Goal: Information Seeking & Learning: Check status

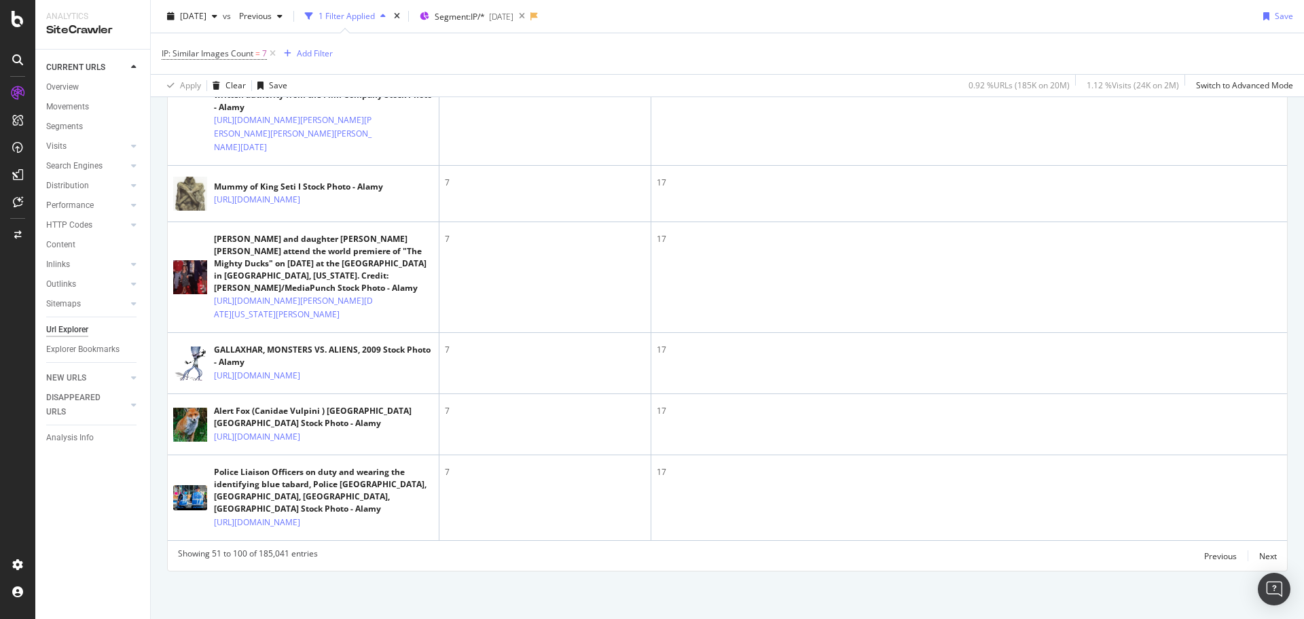
scroll to position [4277, 0]
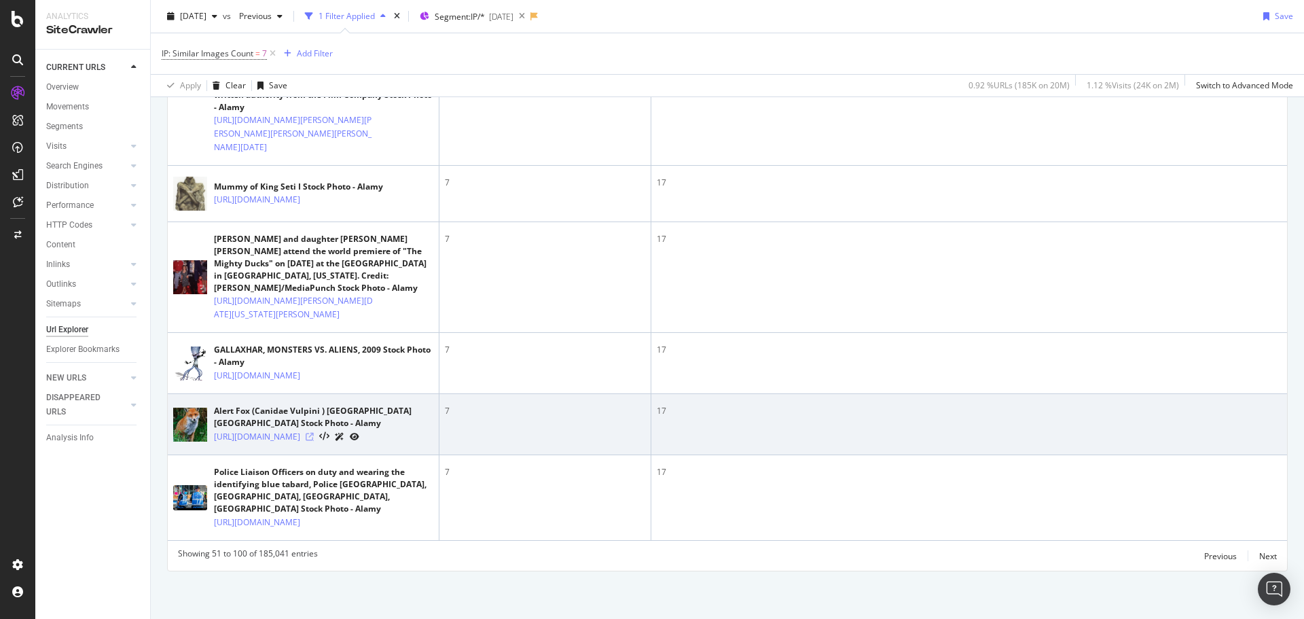
click at [314, 432] on icon at bounding box center [310, 436] width 8 height 8
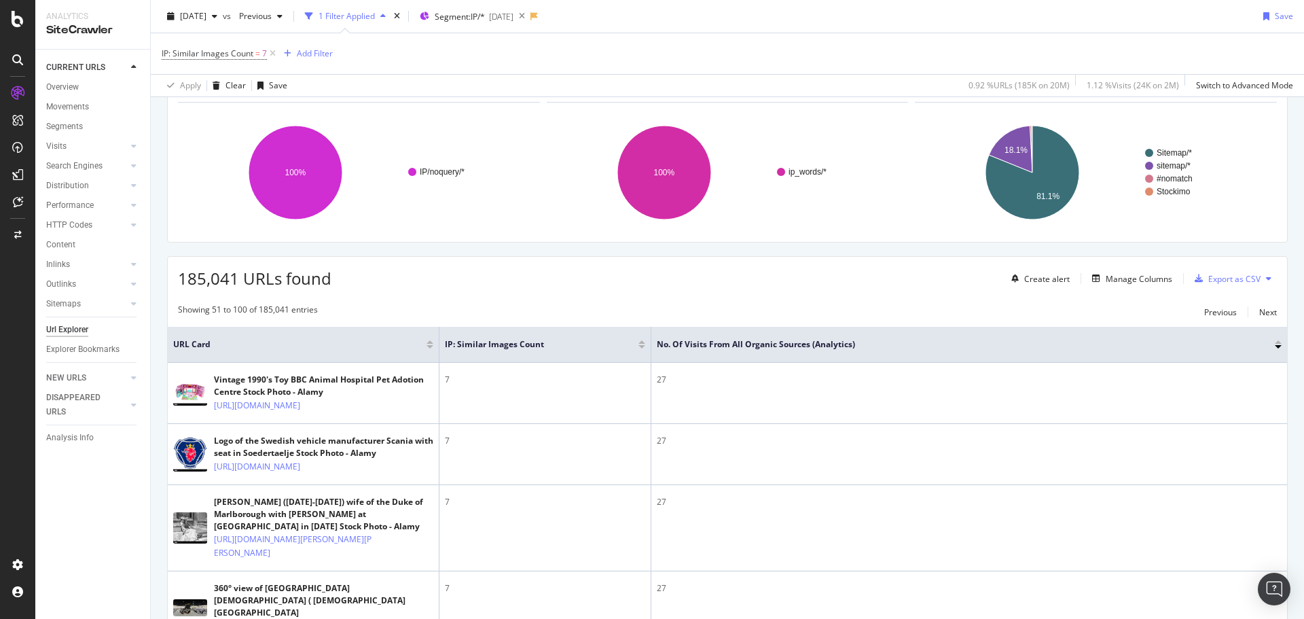
scroll to position [0, 0]
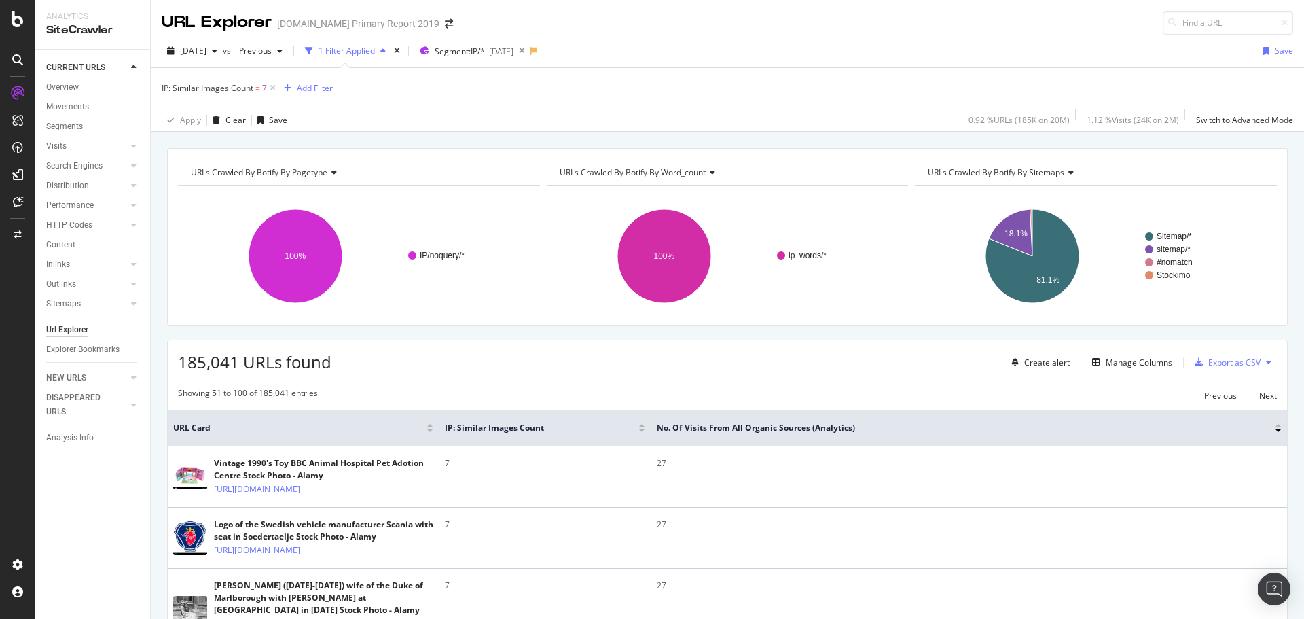
click at [234, 88] on span "IP: Similar Images Count" at bounding box center [208, 88] width 92 height 12
click at [206, 162] on input "7" at bounding box center [247, 166] width 149 height 22
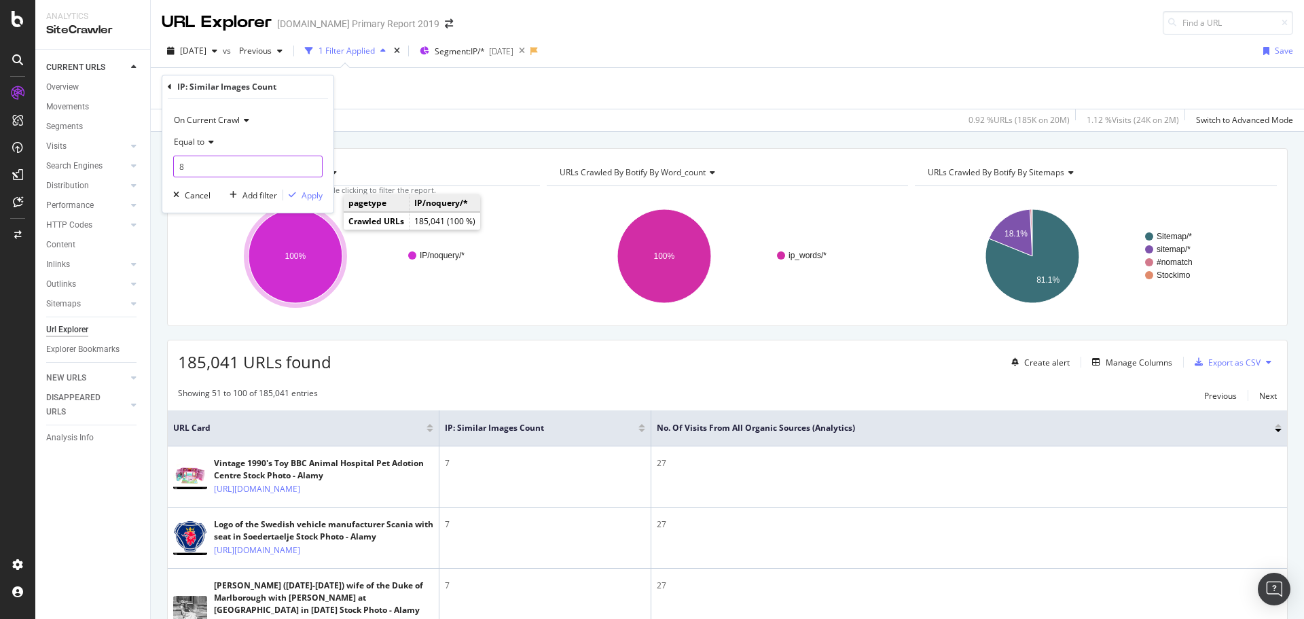
type input "8"
click at [309, 202] on div "On Current Crawl Equal to 8 Cancel Add filter Apply" at bounding box center [247, 155] width 171 height 114
click at [309, 202] on button "Apply" at bounding box center [302, 195] width 39 height 14
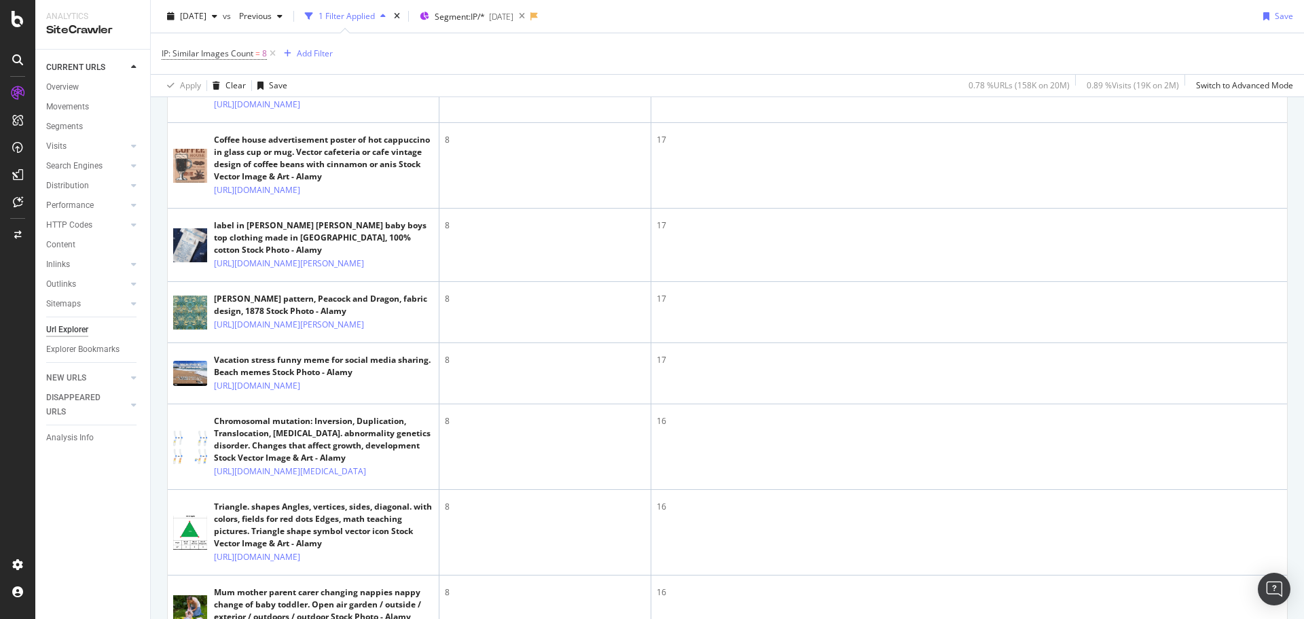
scroll to position [2580, 0]
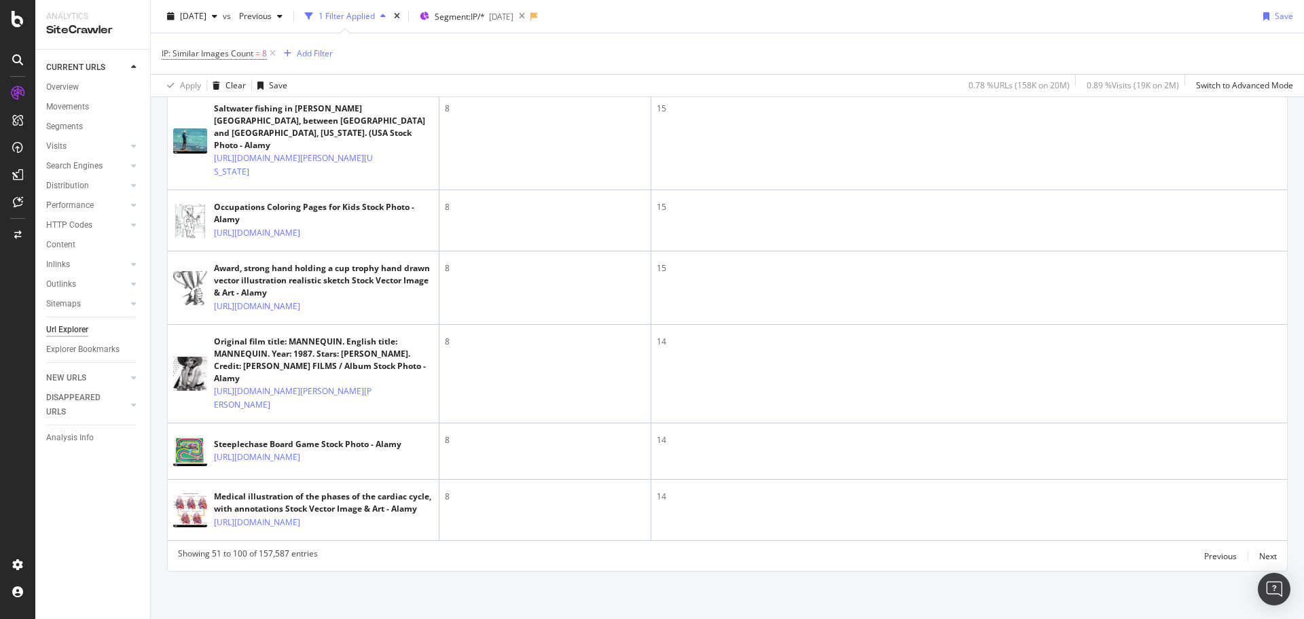
scroll to position [5940, 0]
click at [1259, 556] on div "Next" at bounding box center [1268, 556] width 18 height 12
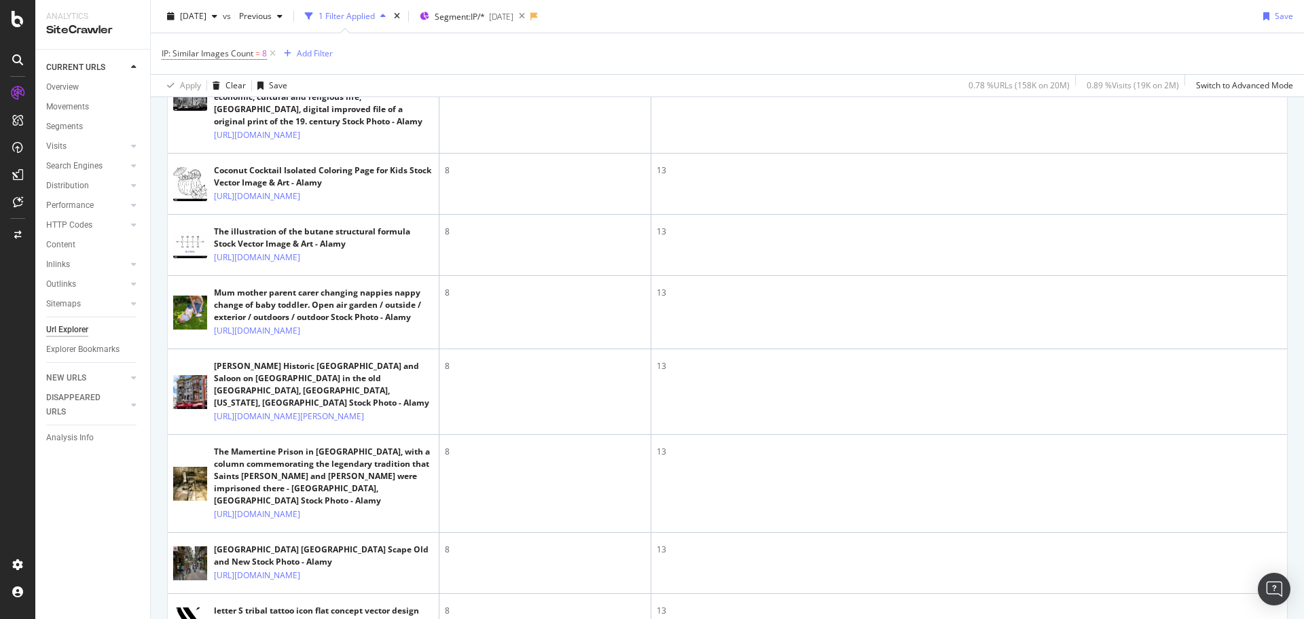
scroll to position [1426, 0]
click at [314, 29] on icon at bounding box center [310, 24] width 8 height 8
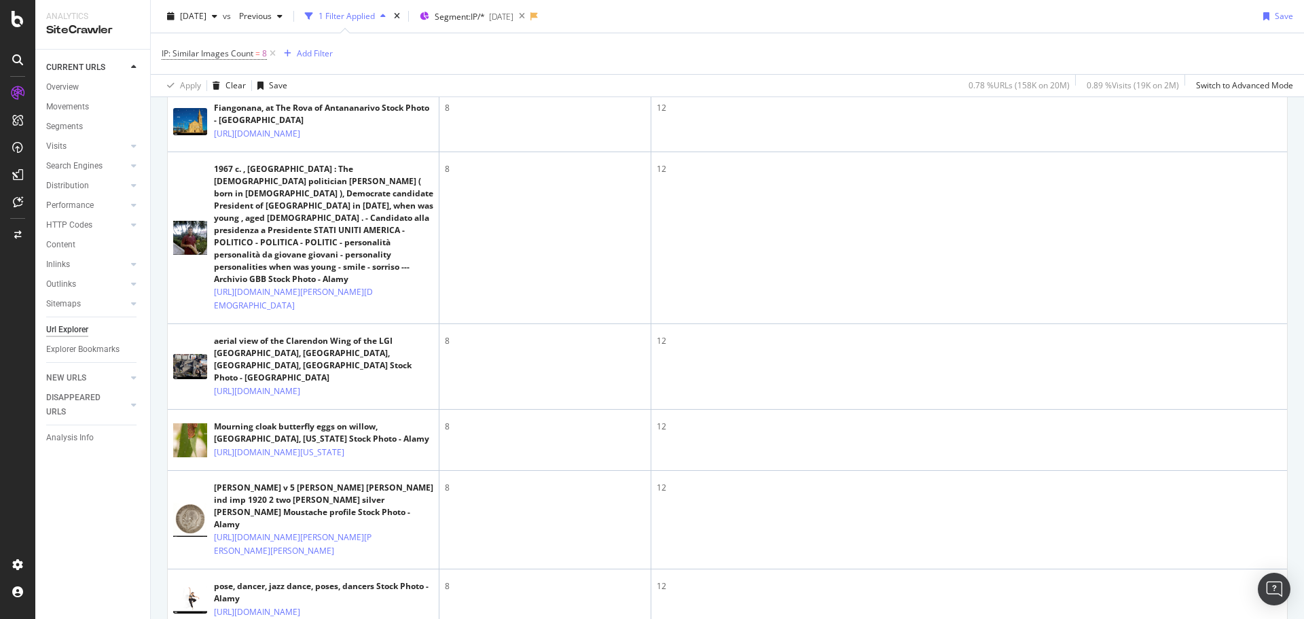
scroll to position [2376, 0]
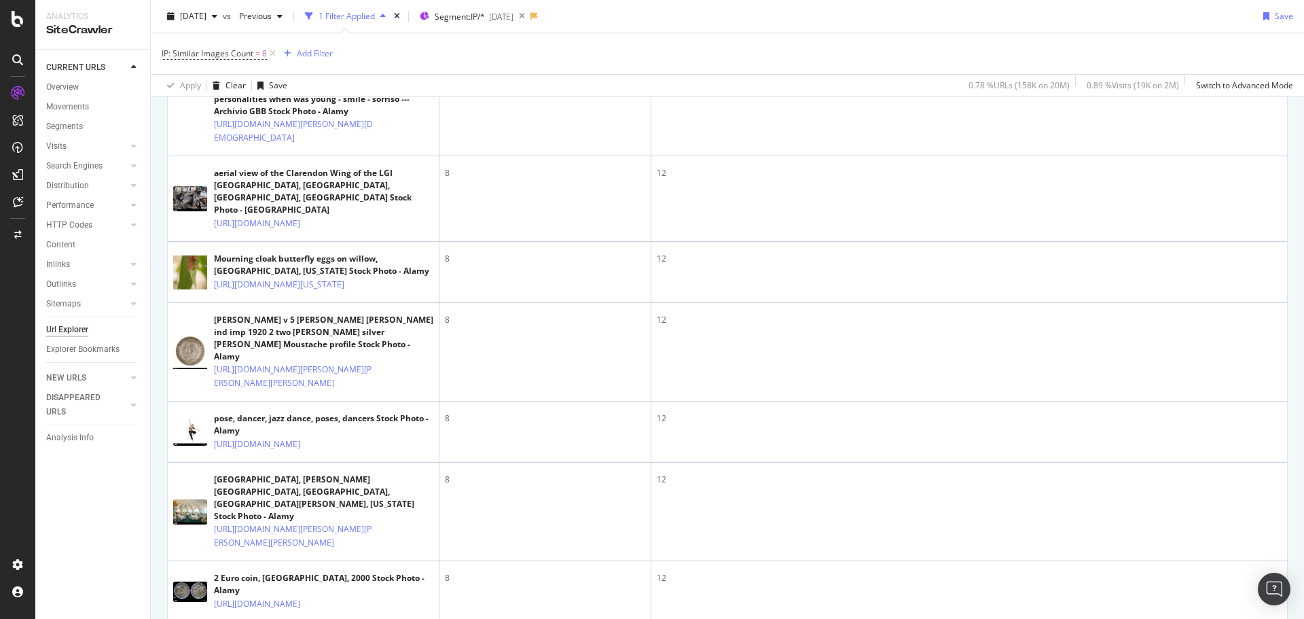
scroll to position [2512, 0]
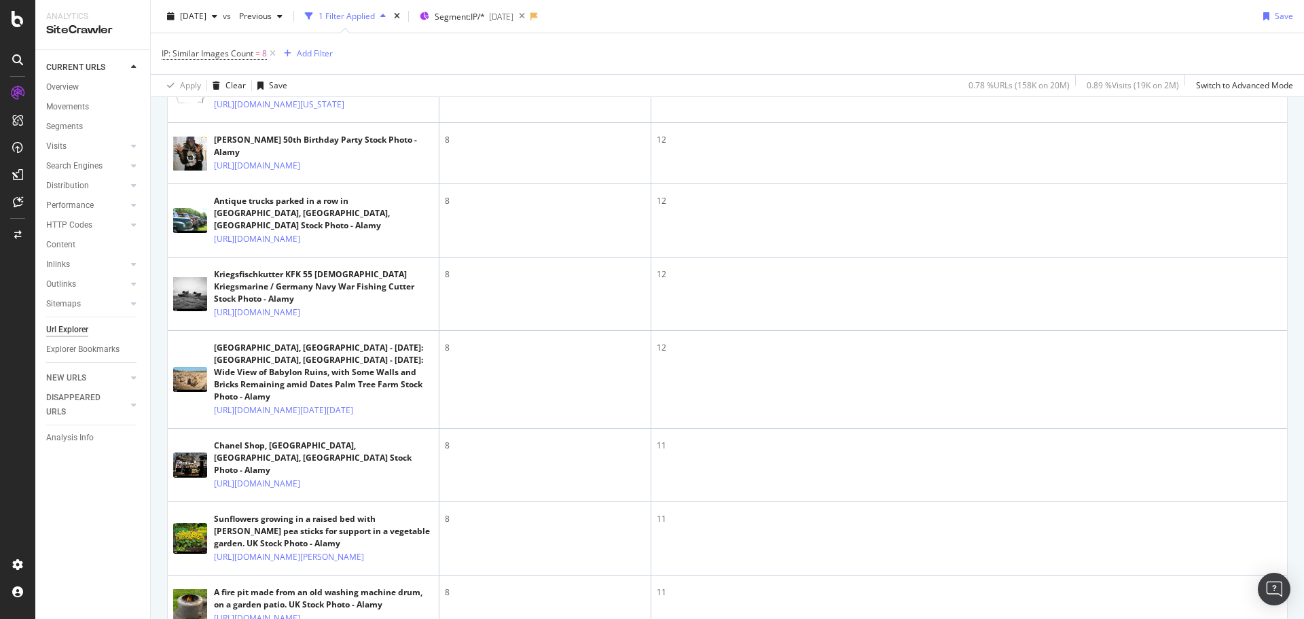
scroll to position [3463, 0]
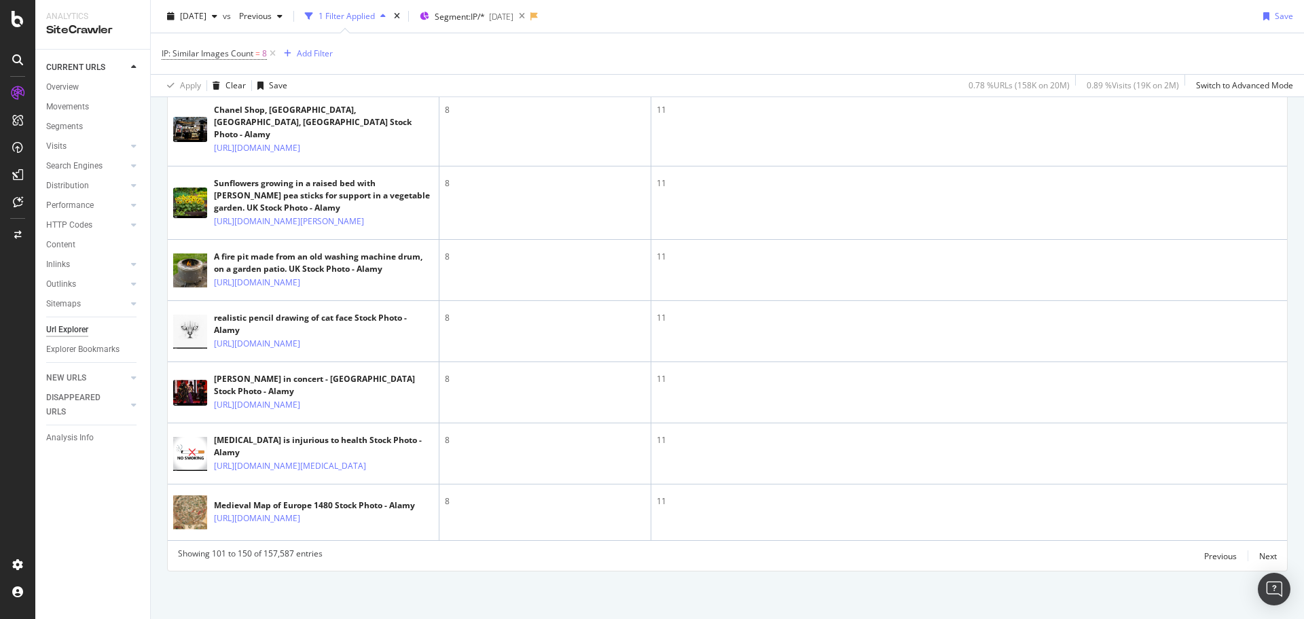
scroll to position [4413, 0]
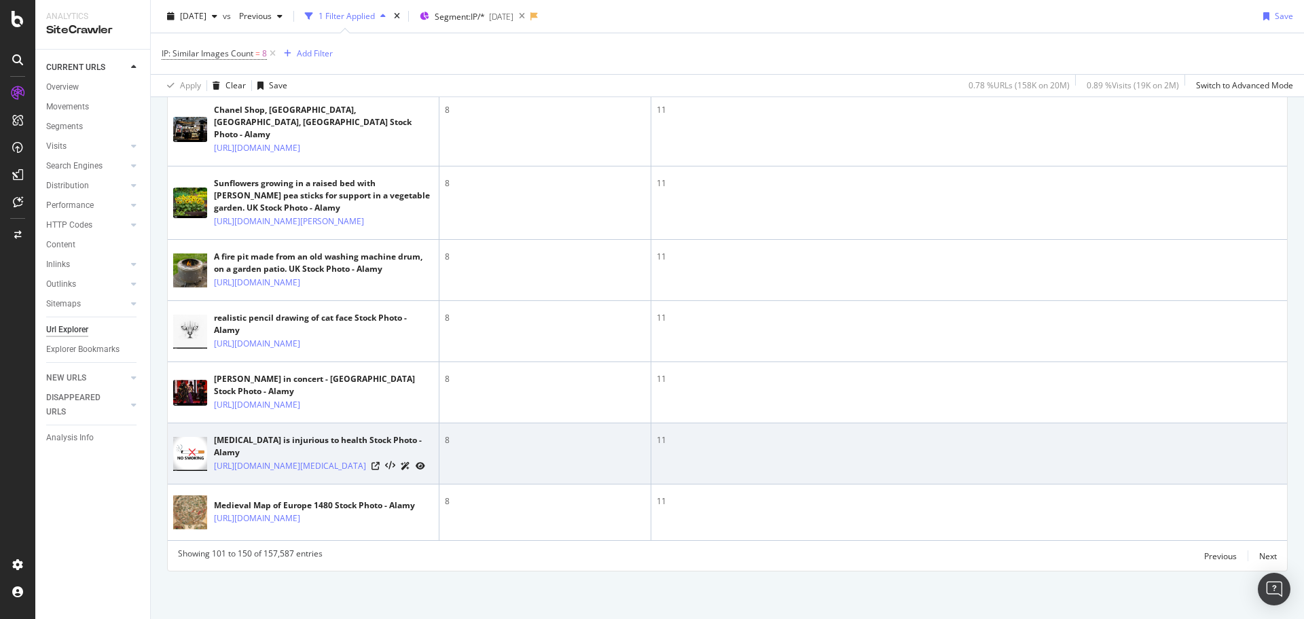
scroll to position [5024, 0]
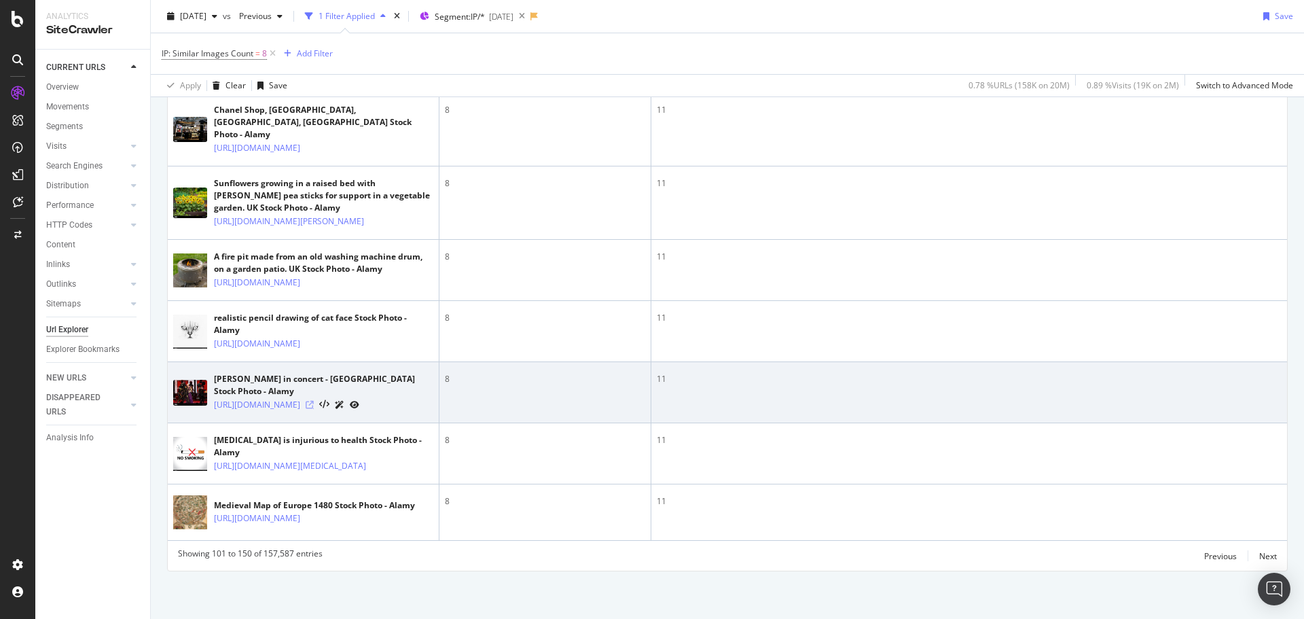
click at [314, 401] on icon at bounding box center [310, 405] width 8 height 8
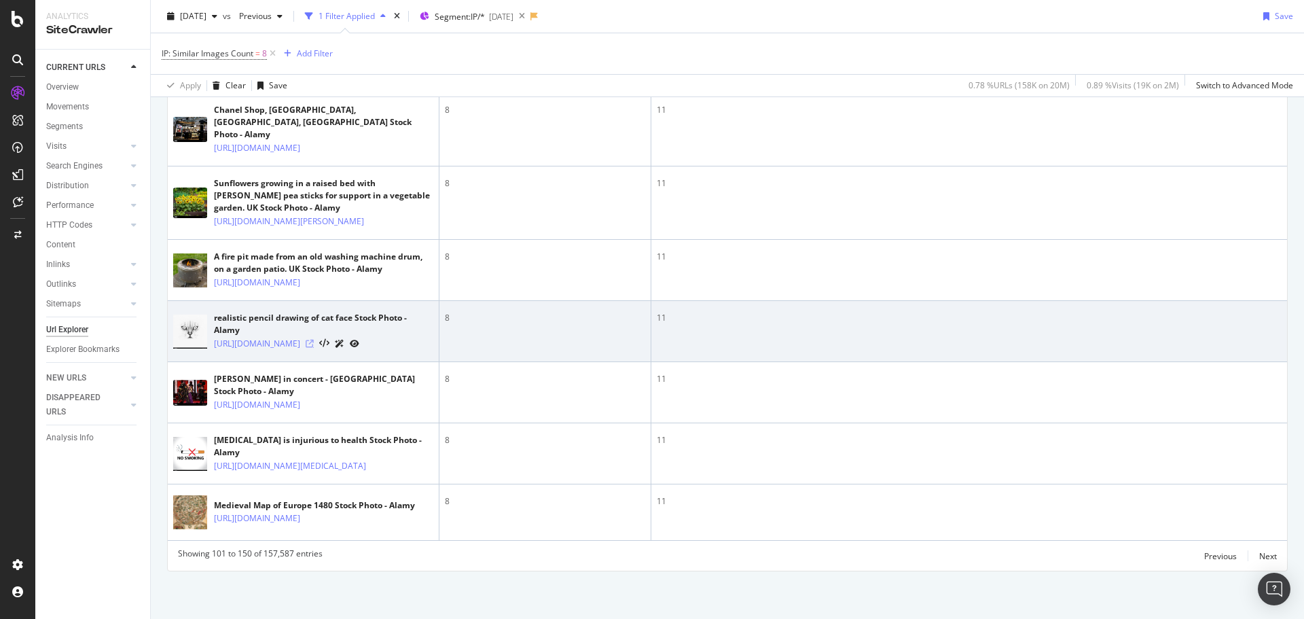
click at [314, 339] on icon at bounding box center [310, 343] width 8 height 8
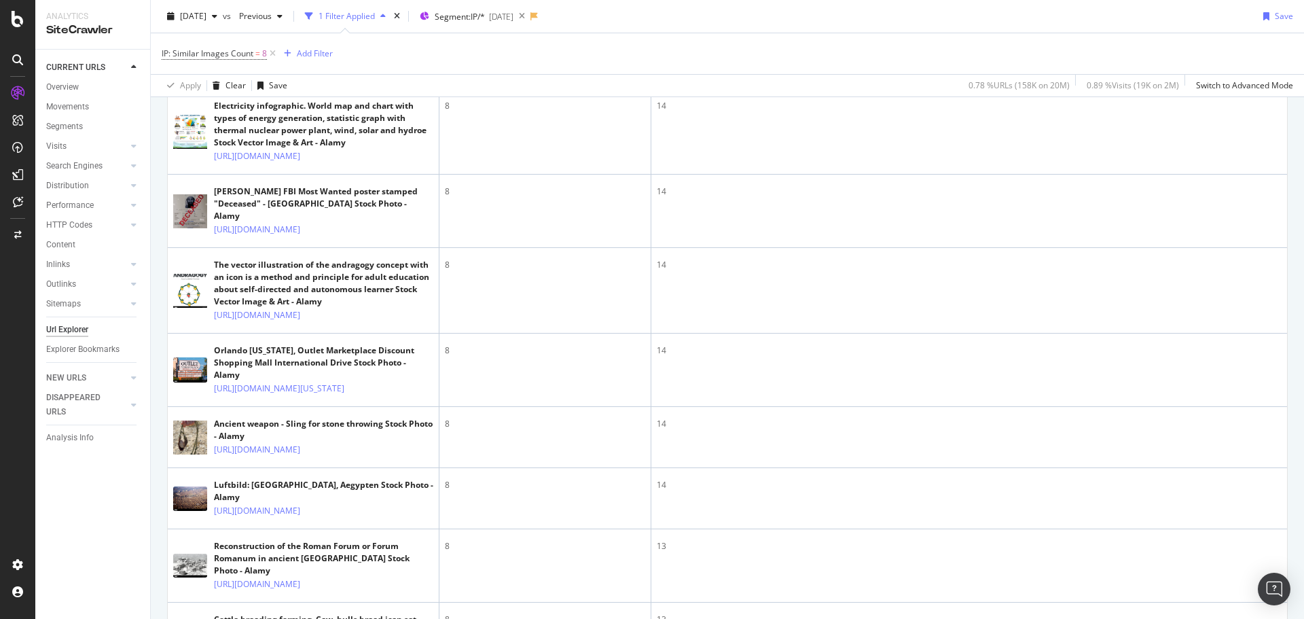
scroll to position [747, 0]
